Goal: Information Seeking & Learning: Find specific fact

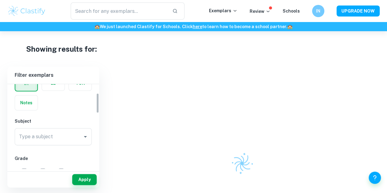
scroll to position [38, 0]
click at [29, 130] on div "Type a subject Type a subject" at bounding box center [53, 135] width 77 height 17
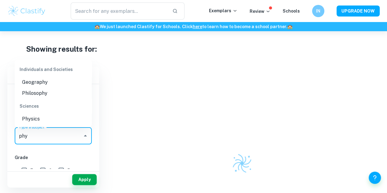
click at [41, 115] on li "Physics" at bounding box center [53, 119] width 77 height 11
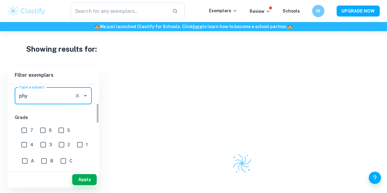
scroll to position [80, 0]
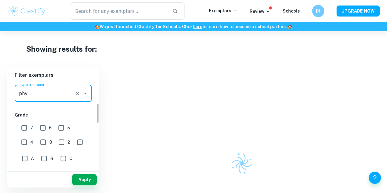
type input "Physics"
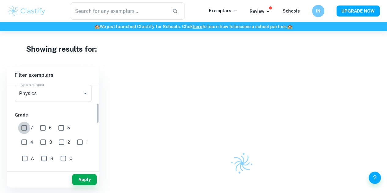
click at [24, 128] on input "7" at bounding box center [24, 128] width 12 height 12
click at [83, 181] on button "Apply" at bounding box center [84, 179] width 25 height 11
click at [26, 126] on input "7" at bounding box center [24, 128] width 12 height 12
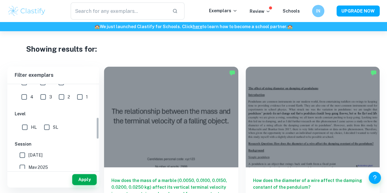
scroll to position [126, 0]
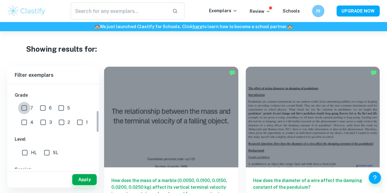
click at [25, 108] on input "7" at bounding box center [24, 108] width 12 height 12
checkbox input "true"
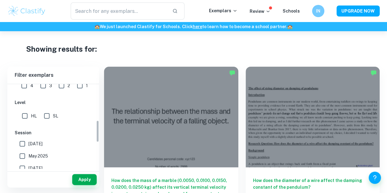
scroll to position [138, 0]
click at [24, 111] on input "HL" at bounding box center [25, 115] width 12 height 12
checkbox input "true"
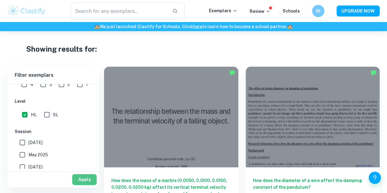
click at [84, 179] on button "Apply" at bounding box center [84, 179] width 25 height 11
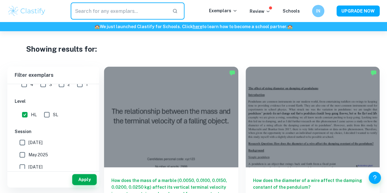
click at [112, 8] on input "text" at bounding box center [119, 10] width 97 height 17
type input "acceleration"
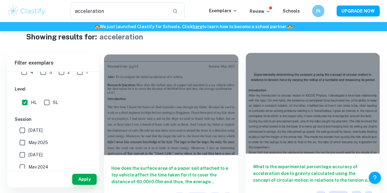
scroll to position [12, 0]
